Goal: Task Accomplishment & Management: Use online tool/utility

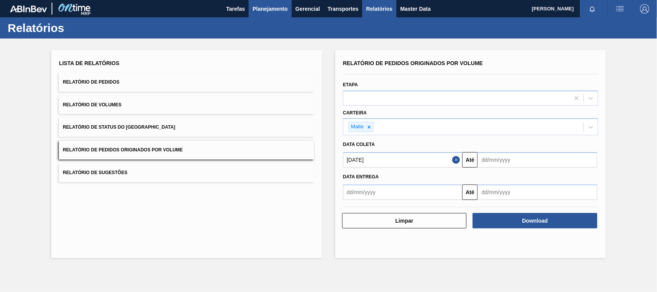
click at [269, 8] on span "Planejamento" at bounding box center [270, 8] width 35 height 9
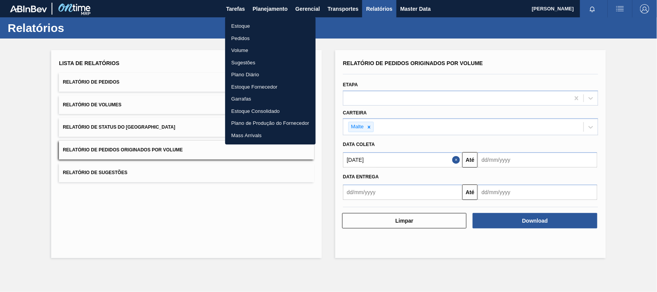
click at [246, 23] on li "Estoque" at bounding box center [270, 26] width 90 height 12
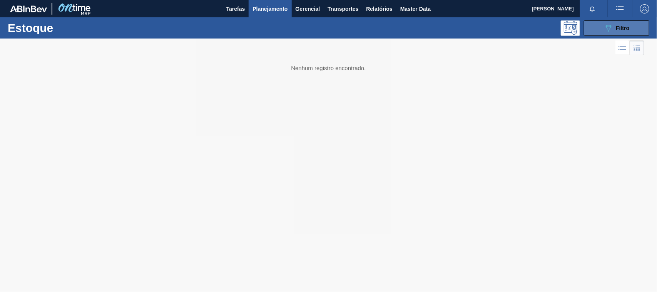
click at [604, 27] on icon "089F7B8B-B2A5-4AFE-B5C0-19BA573D28AC" at bounding box center [608, 27] width 9 height 9
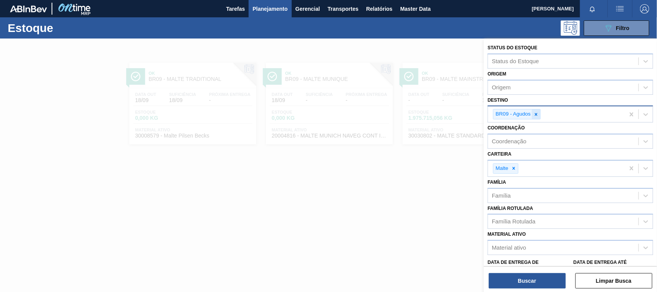
click at [536, 115] on icon at bounding box center [536, 114] width 5 height 5
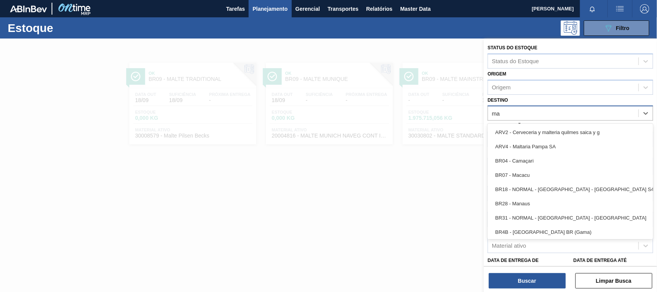
type input "m"
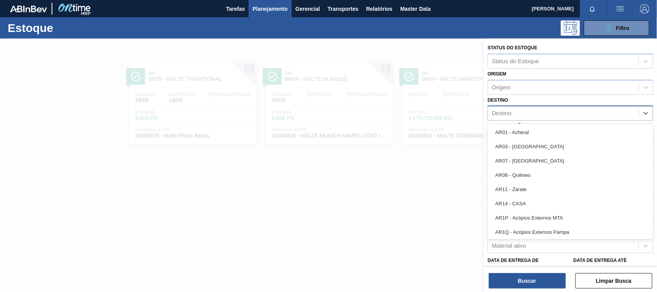
type input "S"
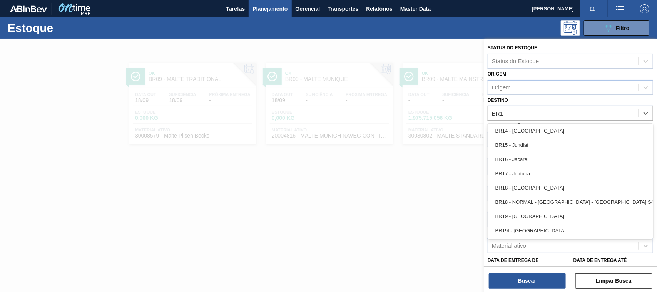
type input "BR11"
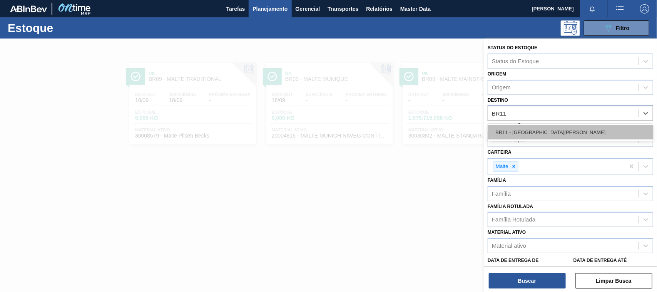
click at [527, 133] on div "BR11 - [GEOGRAPHIC_DATA][PERSON_NAME]" at bounding box center [571, 132] width 166 height 14
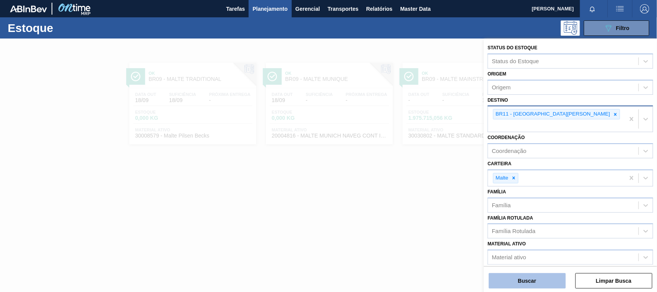
click at [537, 276] on button "Buscar" at bounding box center [527, 280] width 77 height 15
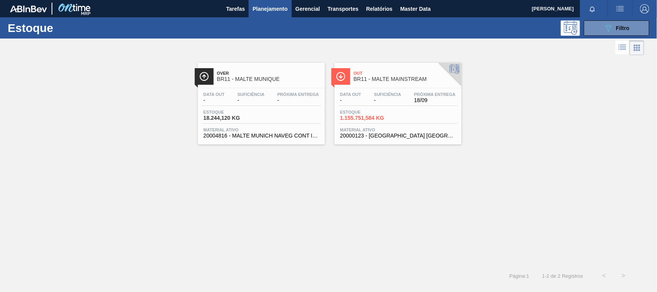
click at [368, 77] on span "BR11 - MALTE MAINSTREAM" at bounding box center [406, 79] width 104 height 6
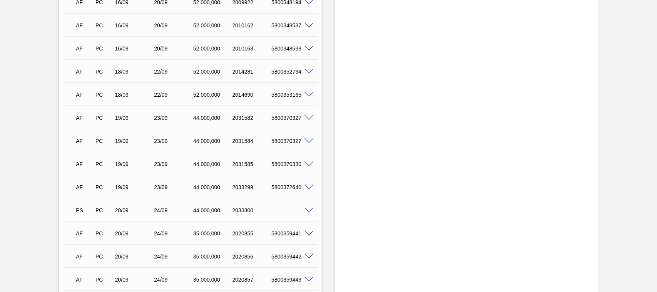
scroll to position [1282, 0]
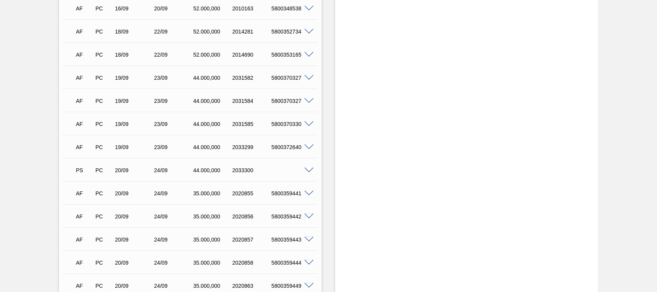
click at [306, 167] on span at bounding box center [309, 170] width 9 height 6
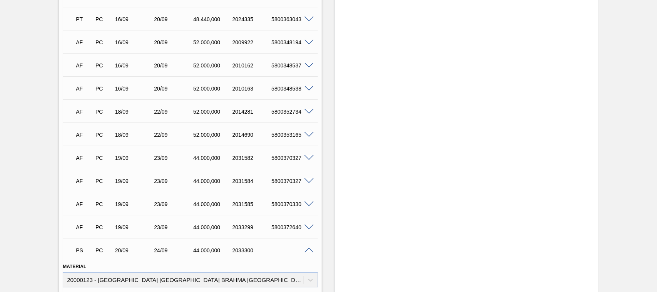
scroll to position [1402, 0]
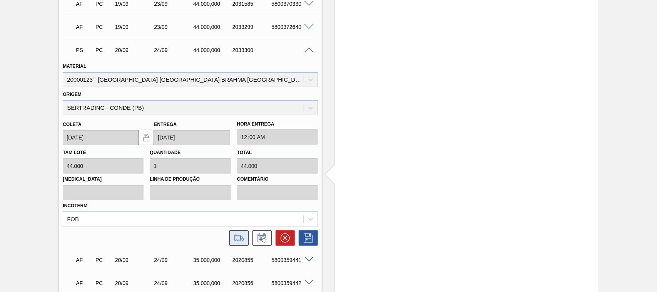
click at [236, 234] on icon at bounding box center [239, 237] width 12 height 9
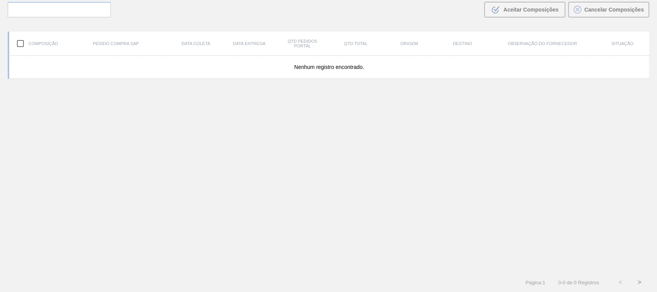
scroll to position [55, 0]
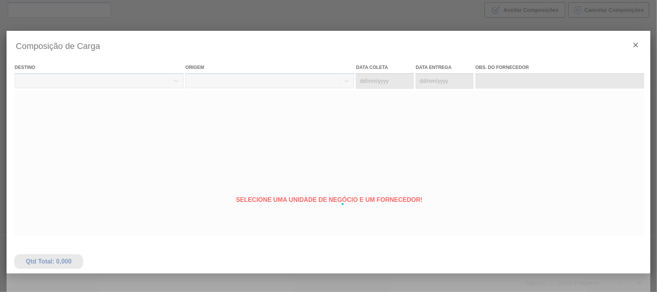
type coleta "[DATE]"
type entrega "[DATE]"
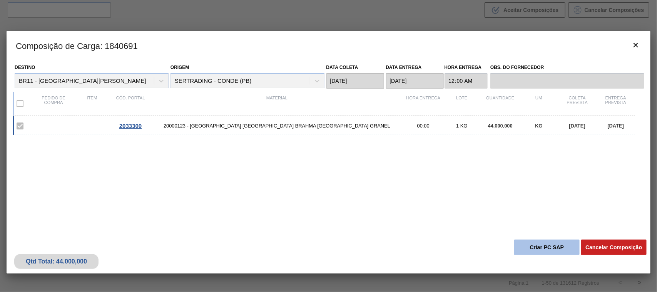
click at [548, 246] on button "Criar PC SAP" at bounding box center [546, 246] width 65 height 15
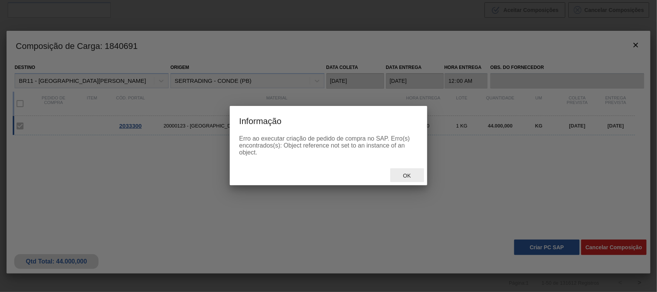
click at [412, 173] on span "Ok" at bounding box center [407, 175] width 20 height 6
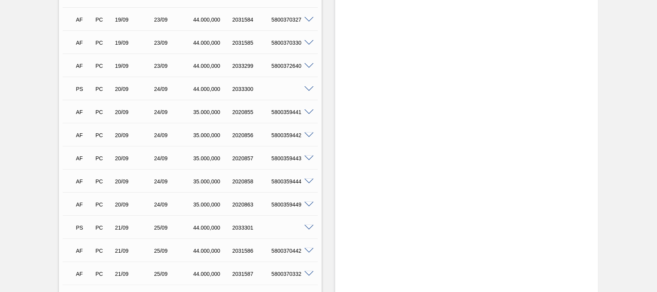
scroll to position [1483, 0]
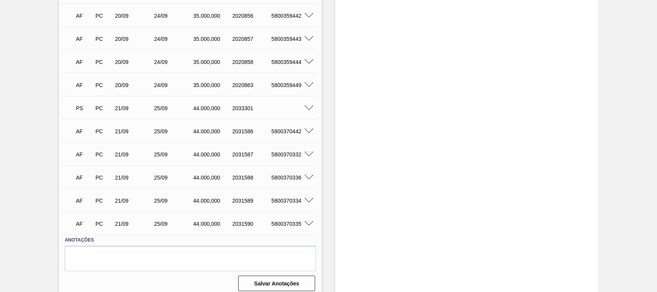
click at [307, 105] on span at bounding box center [309, 108] width 9 height 6
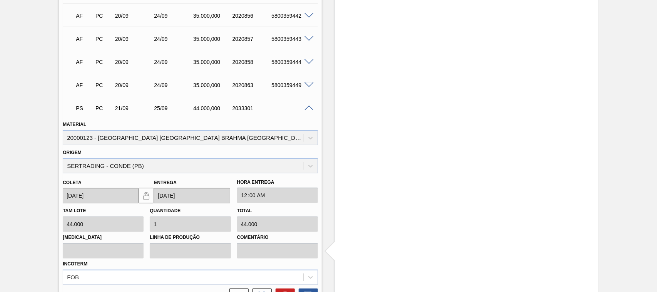
scroll to position [1563, 0]
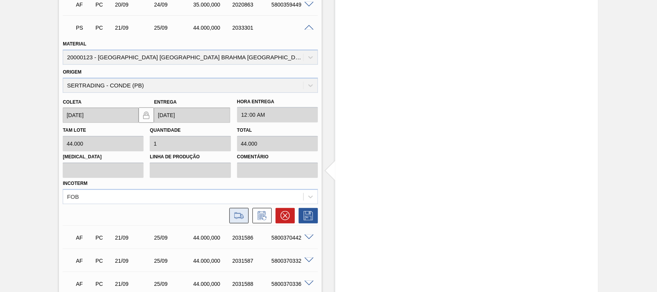
click at [234, 213] on icon at bounding box center [238, 215] width 9 height 5
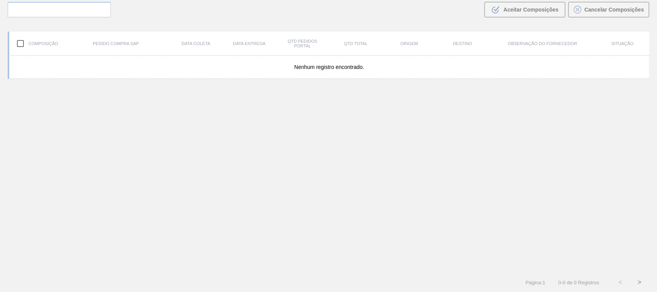
scroll to position [55, 0]
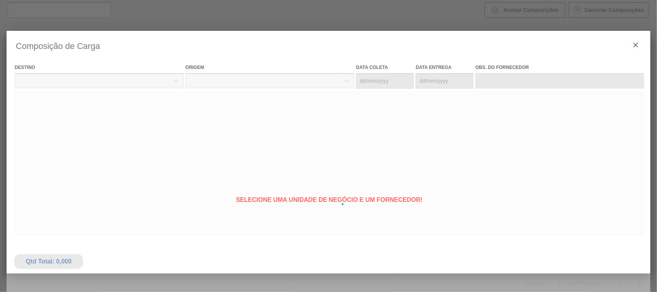
type coleta "[DATE]"
type entrega "[DATE]"
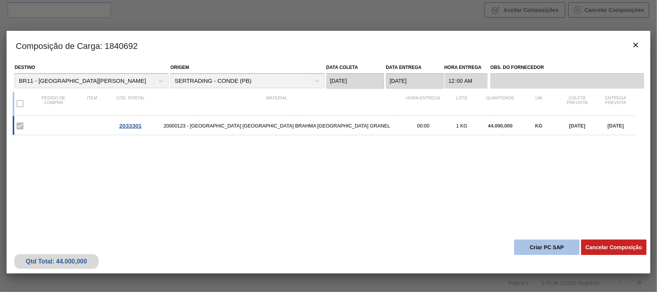
click at [523, 245] on button "Criar PC SAP" at bounding box center [546, 246] width 65 height 15
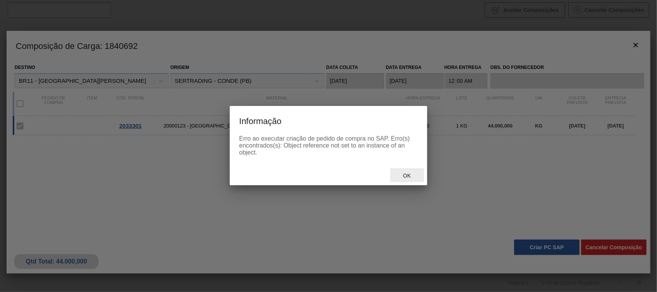
click at [417, 174] on span "Ok" at bounding box center [407, 175] width 20 height 6
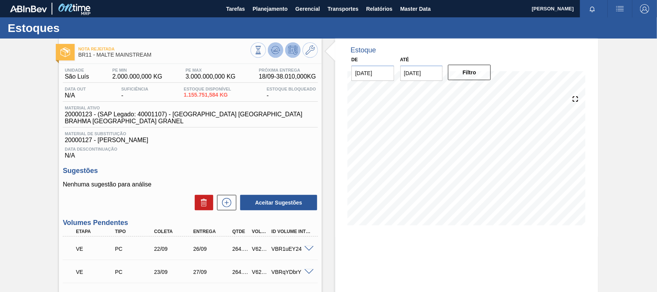
click at [272, 49] on icon at bounding box center [275, 49] width 9 height 9
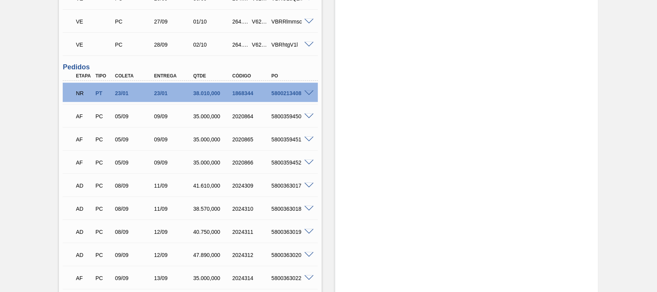
scroll to position [400, 0]
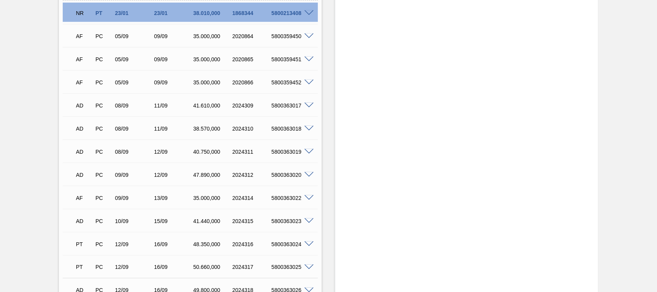
click at [309, 33] on span at bounding box center [309, 36] width 9 height 6
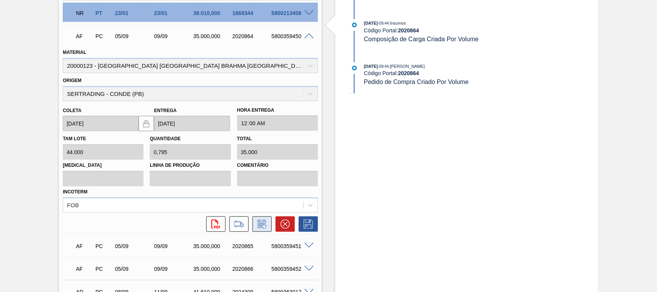
click at [259, 221] on icon at bounding box center [262, 223] width 12 height 9
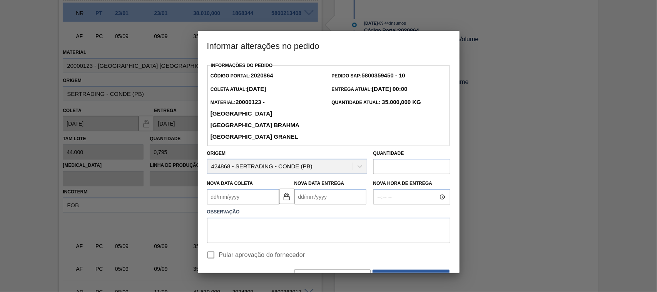
scroll to position [12, 0]
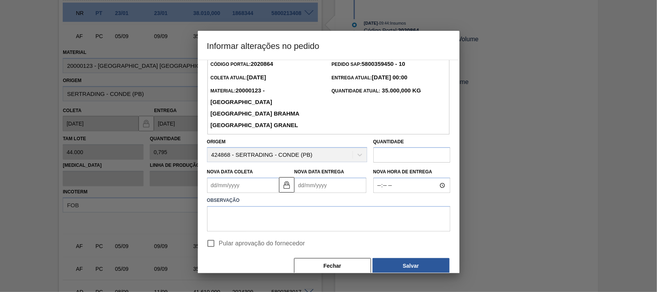
click at [214, 177] on Coleta2020864 "Nova Data Coleta" at bounding box center [243, 184] width 72 height 15
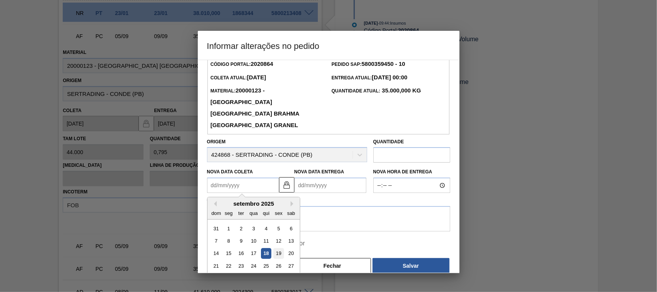
click at [278, 248] on div "19" at bounding box center [278, 253] width 10 height 10
type Coleta2020864 "[DATE]"
type Entrega2020864 "[DATE]"
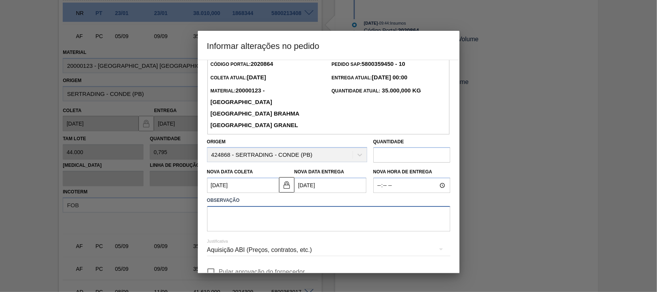
click at [251, 206] on textarea at bounding box center [328, 218] width 243 height 25
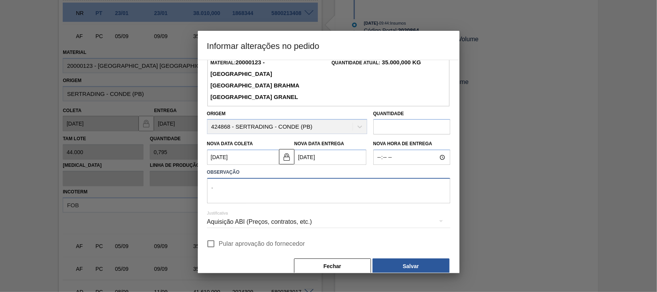
type textarea "."
click at [213, 236] on input "Pular aprovação do fornecedor" at bounding box center [211, 244] width 16 height 16
checkbox input "true"
click at [397, 258] on button "Salvar" at bounding box center [411, 265] width 77 height 15
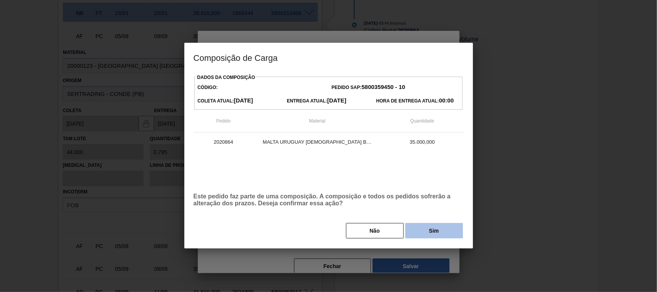
click at [425, 235] on button "Sim" at bounding box center [434, 230] width 58 height 15
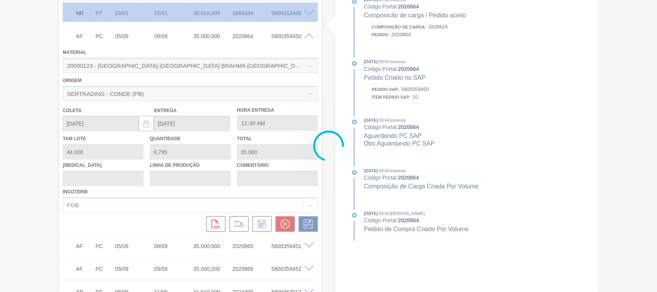
type input "."
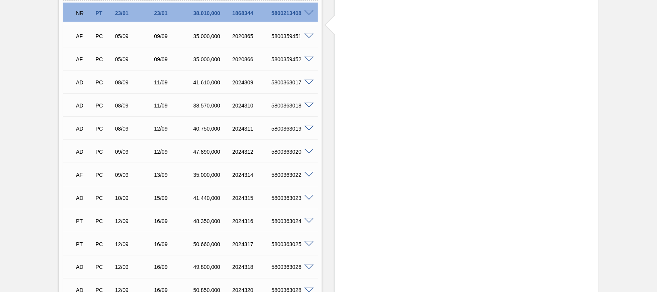
click at [307, 57] on span at bounding box center [309, 60] width 9 height 6
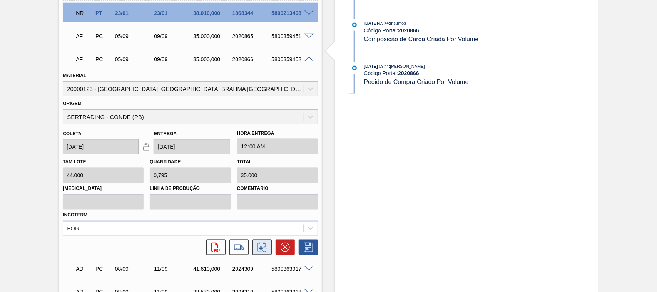
click at [262, 243] on icon at bounding box center [262, 247] width 12 height 9
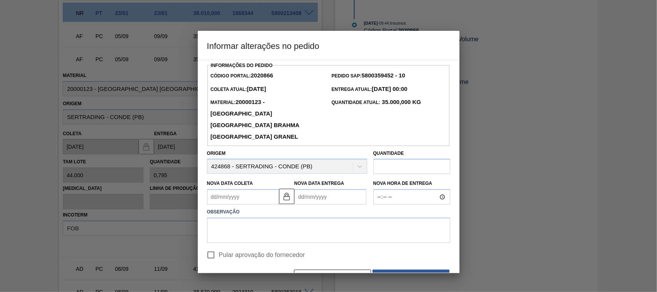
click at [214, 189] on Coleta2020866 "Nova Data Coleta" at bounding box center [243, 196] width 72 height 15
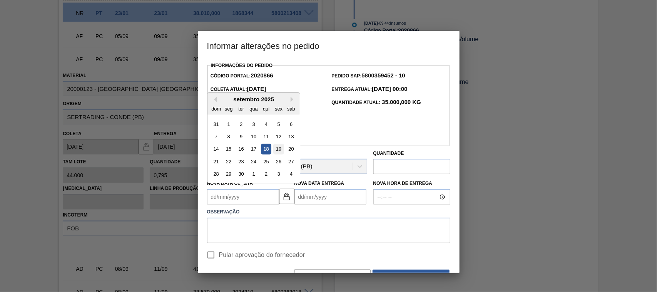
click at [280, 144] on div "19" at bounding box center [278, 149] width 10 height 10
type Coleta2020866 "[DATE]"
type Entrega2020866 "[DATE]"
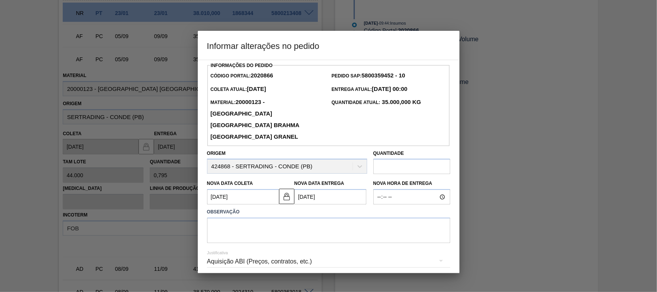
click at [211, 275] on input "Pular aprovação do fornecedor" at bounding box center [211, 283] width 16 height 16
checkbox input "true"
click at [246, 218] on textarea at bounding box center [328, 230] width 243 height 25
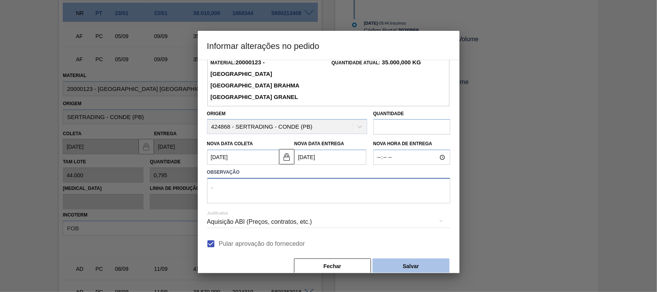
type textarea "."
click at [388, 258] on button "Salvar" at bounding box center [411, 265] width 77 height 15
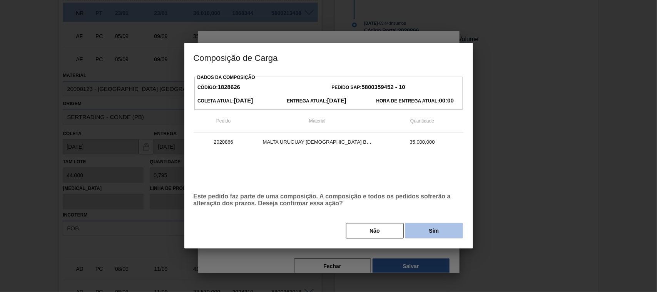
click at [422, 231] on button "Sim" at bounding box center [434, 230] width 58 height 15
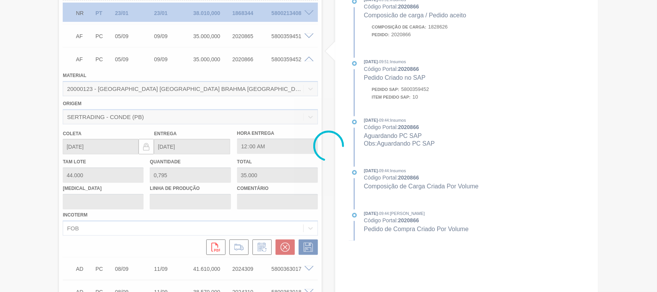
type input "."
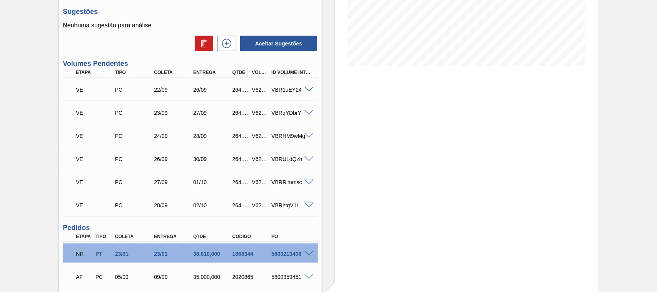
scroll to position [0, 0]
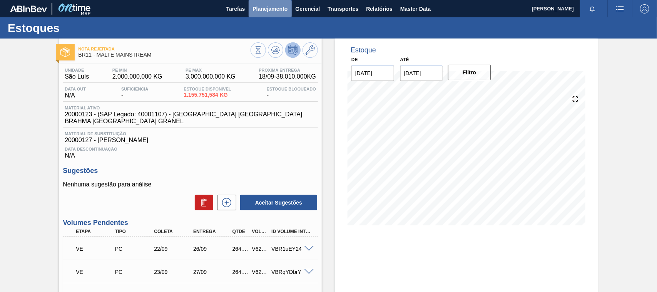
click at [264, 6] on span "Planejamento" at bounding box center [270, 8] width 35 height 9
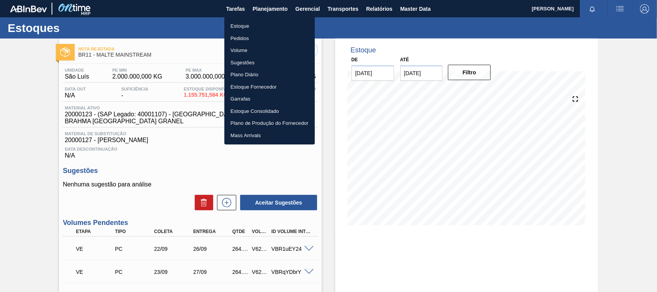
click at [243, 25] on li "Estoque" at bounding box center [269, 26] width 90 height 12
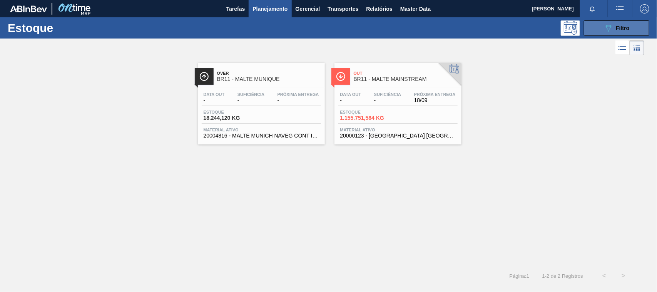
click at [601, 24] on button "089F7B8B-B2A5-4AFE-B5C0-19BA573D28AC Filtro" at bounding box center [616, 27] width 65 height 15
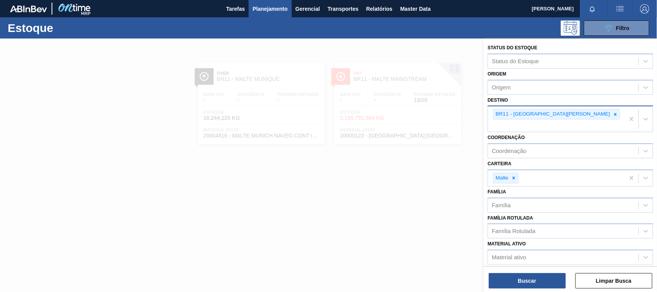
drag, startPoint x: 538, startPoint y: 112, endPoint x: 537, endPoint y: 115, distance: 4.0
click at [613, 112] on icon at bounding box center [615, 114] width 5 height 5
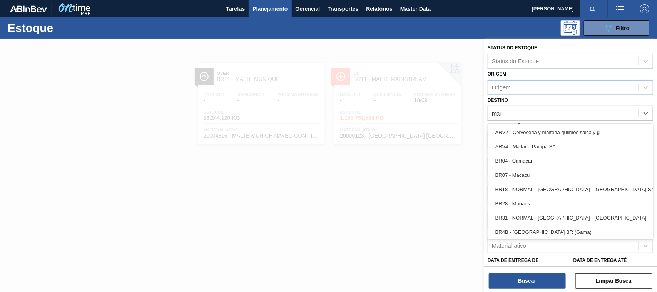
type input "maca"
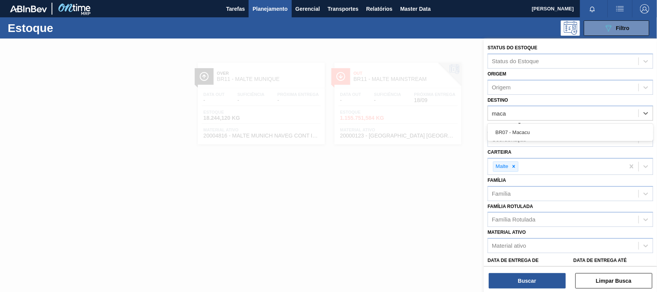
click at [540, 134] on div "BR07 - Macacu" at bounding box center [571, 132] width 166 height 14
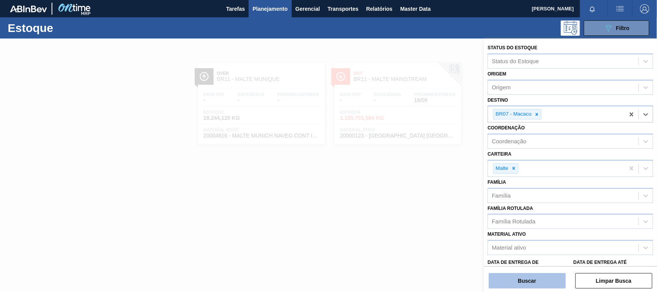
click at [542, 282] on button "Buscar" at bounding box center [527, 280] width 77 height 15
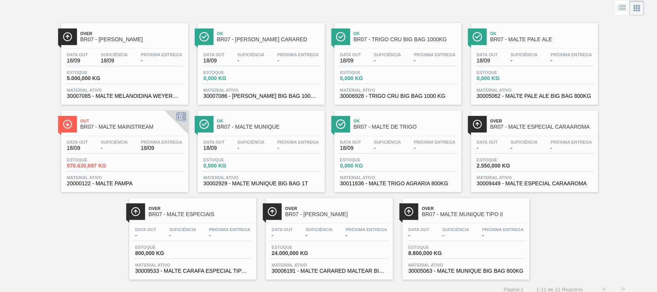
scroll to position [49, 0]
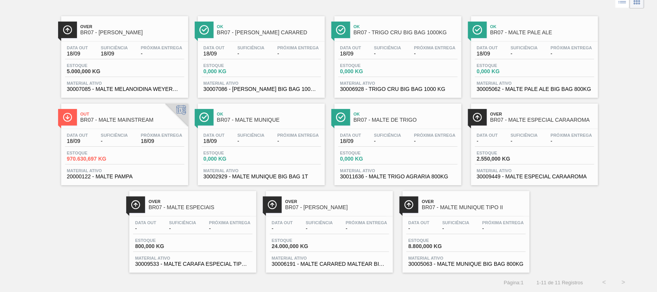
click at [131, 140] on div "Data out 18/09 Suficiência - Próxima Entrega 18/09" at bounding box center [124, 140] width 119 height 14
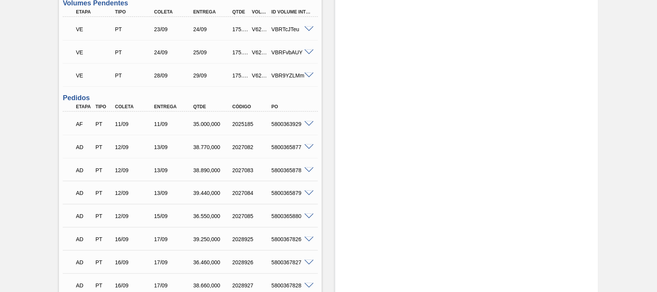
scroll to position [682, 0]
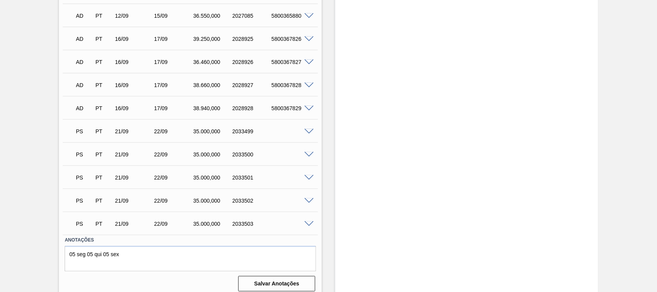
click at [306, 131] on span at bounding box center [309, 132] width 9 height 6
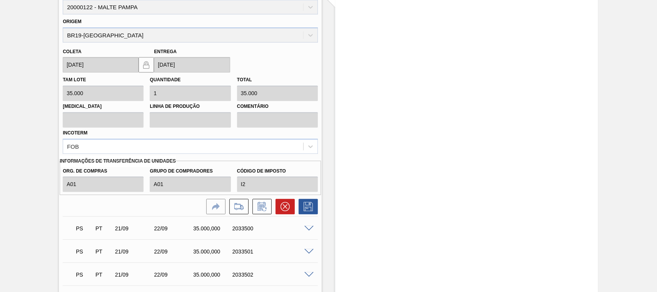
scroll to position [756, 0]
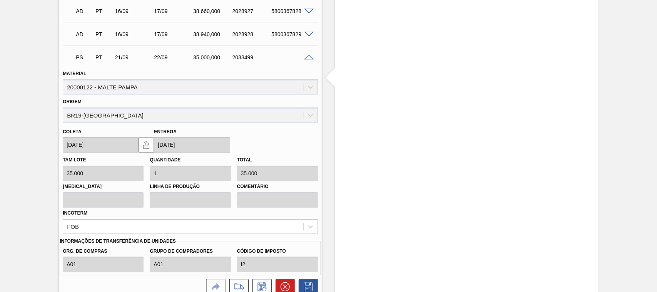
click at [308, 59] on span at bounding box center [309, 58] width 9 height 6
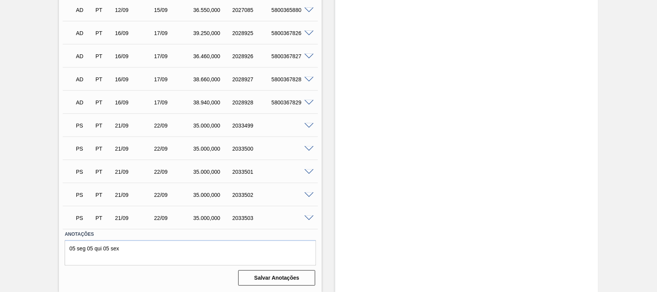
scroll to position [688, 0]
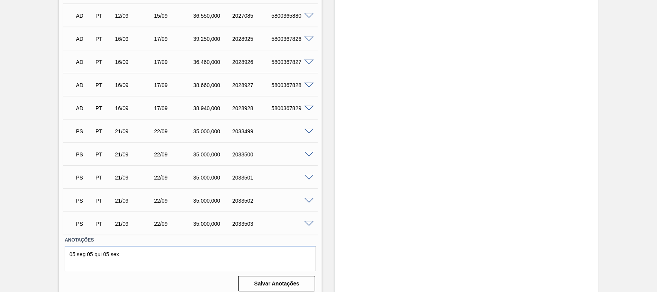
scroll to position [688, 0]
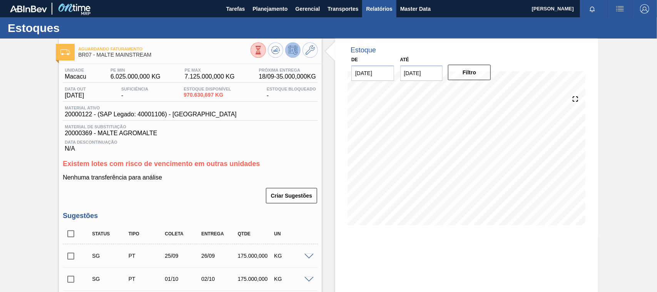
click at [375, 5] on span "Relatórios" at bounding box center [379, 8] width 26 height 9
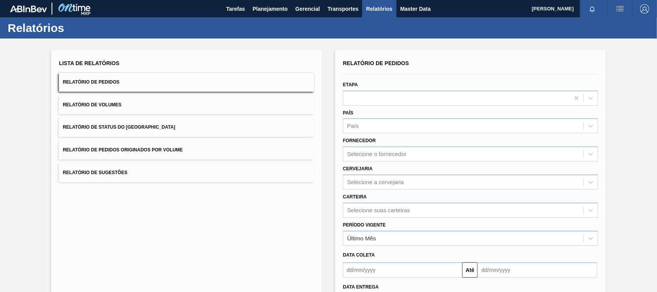
click at [152, 146] on button "Relatório de Pedidos Originados por Volume" at bounding box center [186, 150] width 255 height 19
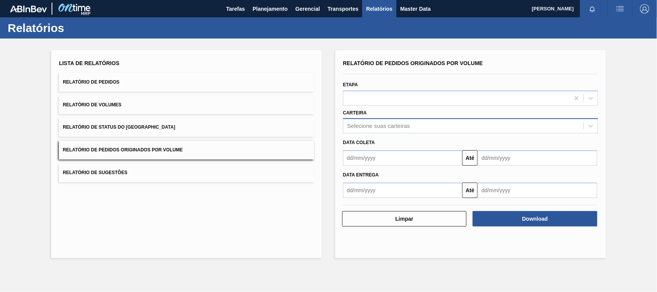
click at [363, 124] on div "Selecione suas carteiras" at bounding box center [378, 126] width 63 height 7
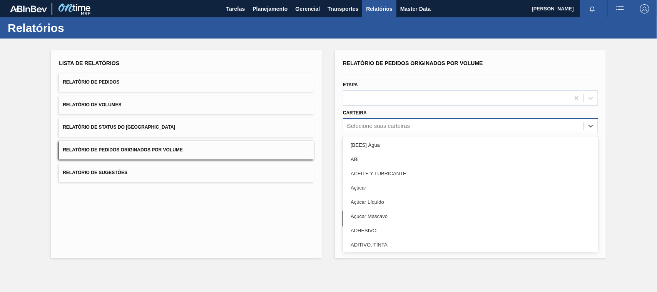
type input "mal"
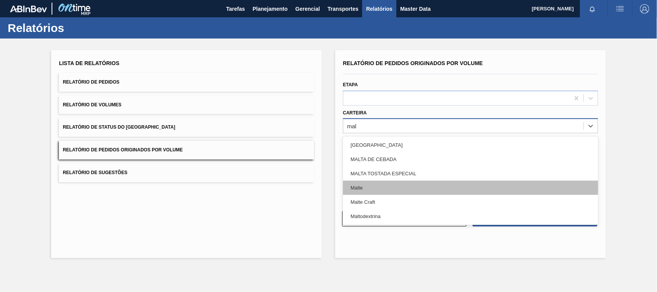
click at [366, 189] on div "Malte" at bounding box center [470, 188] width 255 height 14
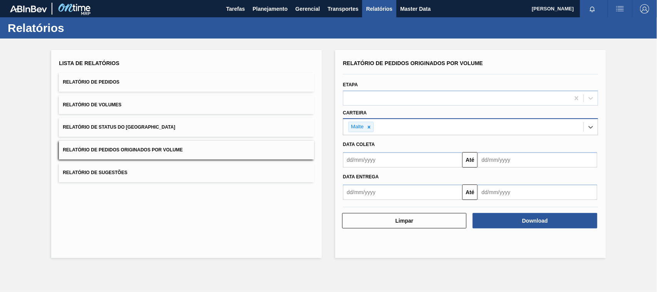
click at [373, 156] on input "text" at bounding box center [402, 159] width 119 height 15
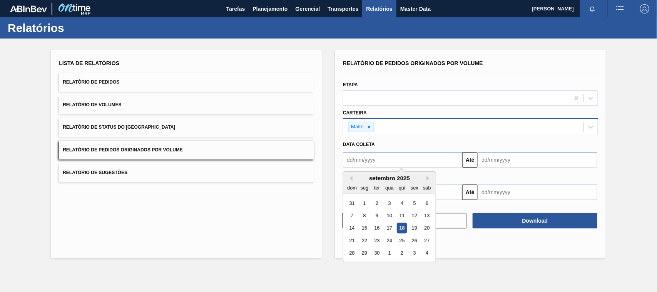
type input "01/01/2025"
click at [389, 201] on div "1" at bounding box center [389, 203] width 10 height 10
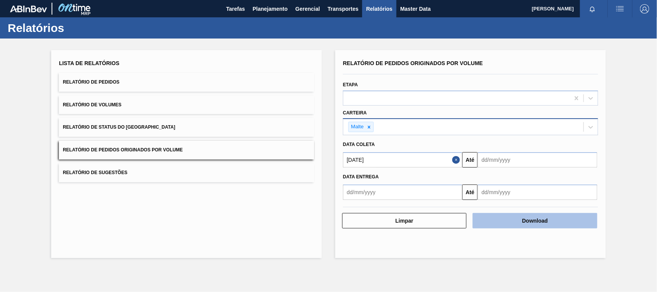
click at [523, 218] on button "Download" at bounding box center [535, 220] width 124 height 15
